Goal: Check status

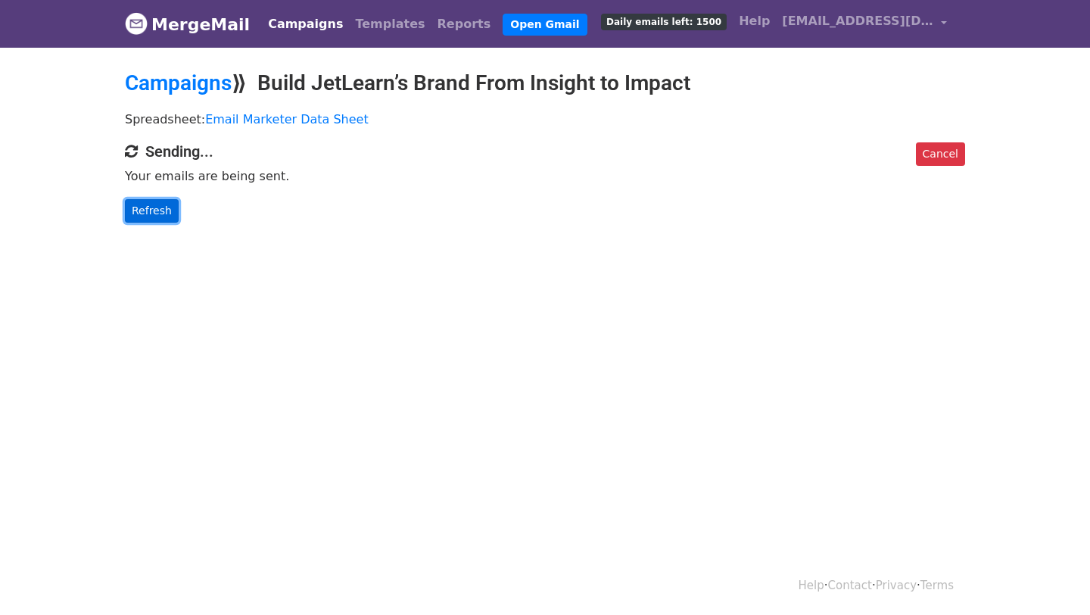
click at [145, 201] on link "Refresh" at bounding box center [152, 210] width 54 height 23
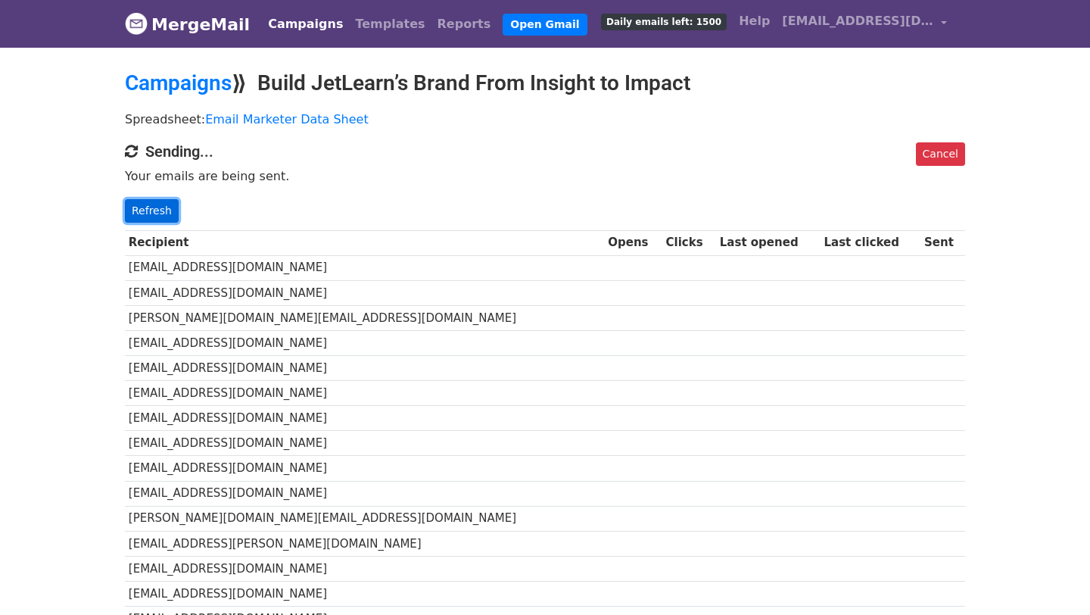
click at [153, 210] on link "Refresh" at bounding box center [152, 210] width 54 height 23
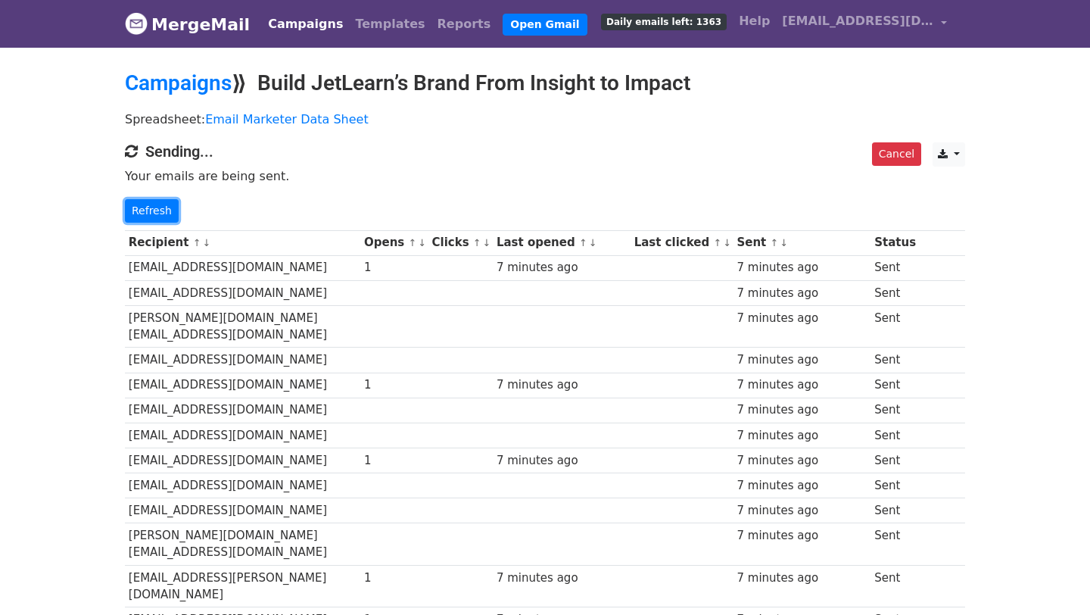
click at [153, 210] on link "Refresh" at bounding box center [152, 210] width 54 height 23
click at [141, 276] on td "[EMAIL_ADDRESS][DOMAIN_NAME]" at bounding box center [242, 267] width 235 height 25
click at [161, 266] on td "[EMAIL_ADDRESS][DOMAIN_NAME]" at bounding box center [242, 267] width 235 height 25
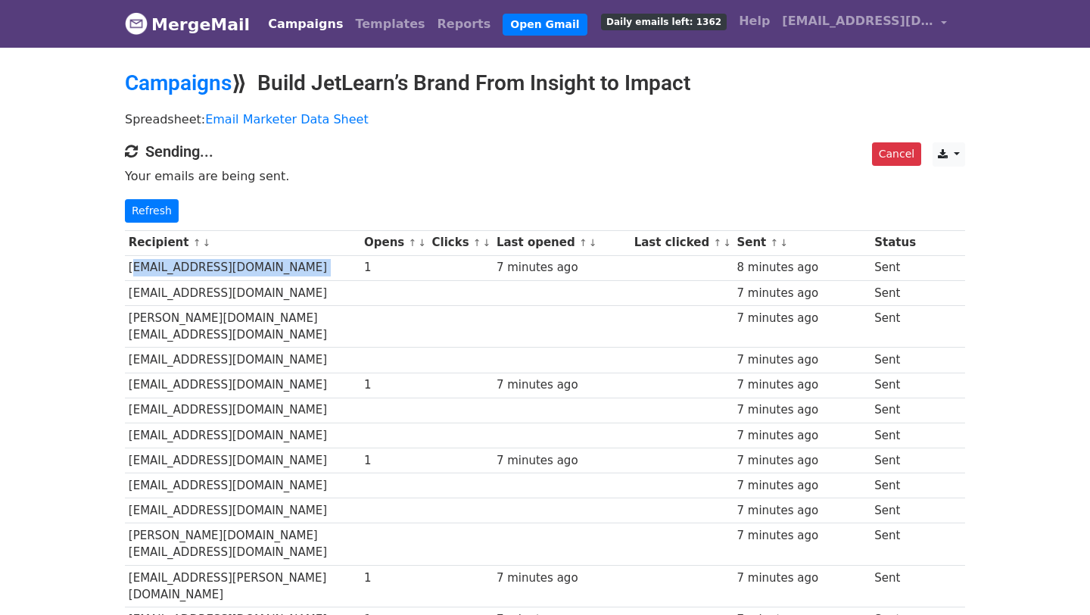
copy tr "[EMAIL_ADDRESS][DOMAIN_NAME]"
click at [146, 210] on link "Refresh" at bounding box center [152, 210] width 54 height 23
click at [143, 213] on link "Refresh" at bounding box center [152, 210] width 54 height 23
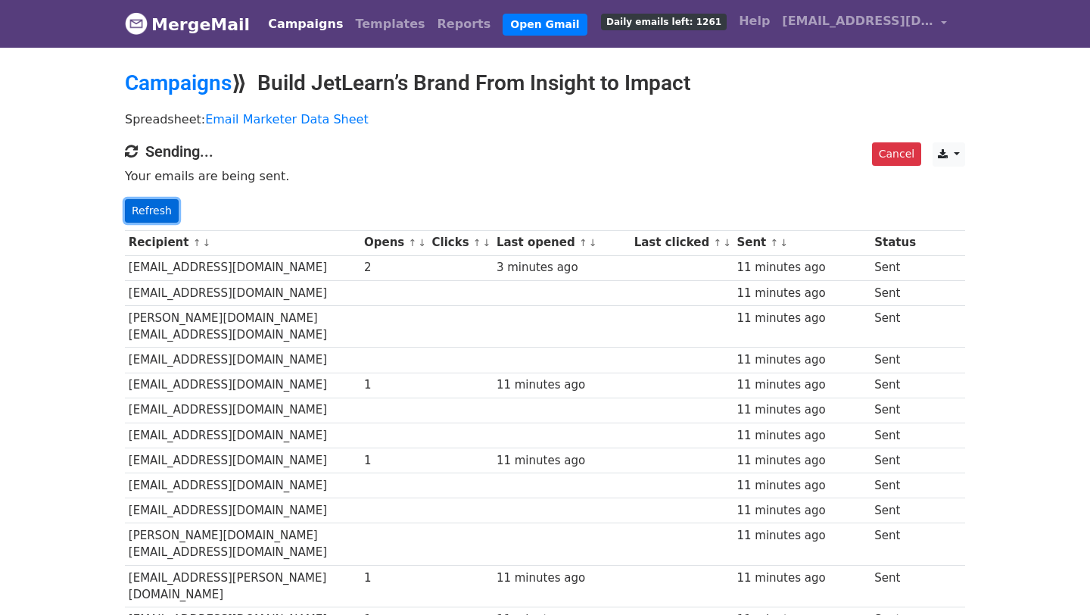
click at [170, 208] on link "Refresh" at bounding box center [152, 210] width 54 height 23
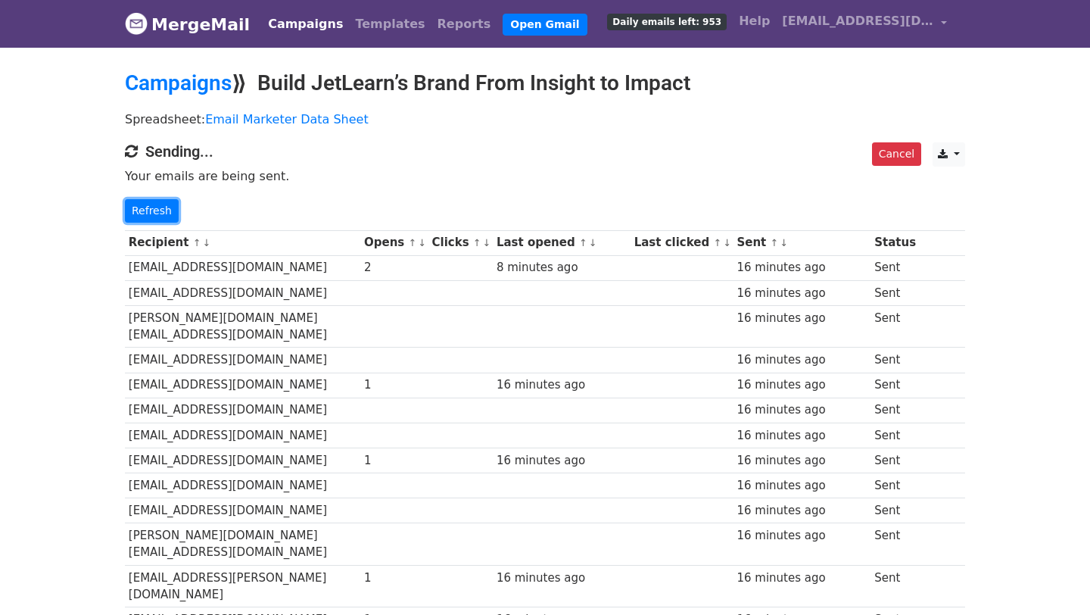
click at [170, 208] on link "Refresh" at bounding box center [152, 210] width 54 height 23
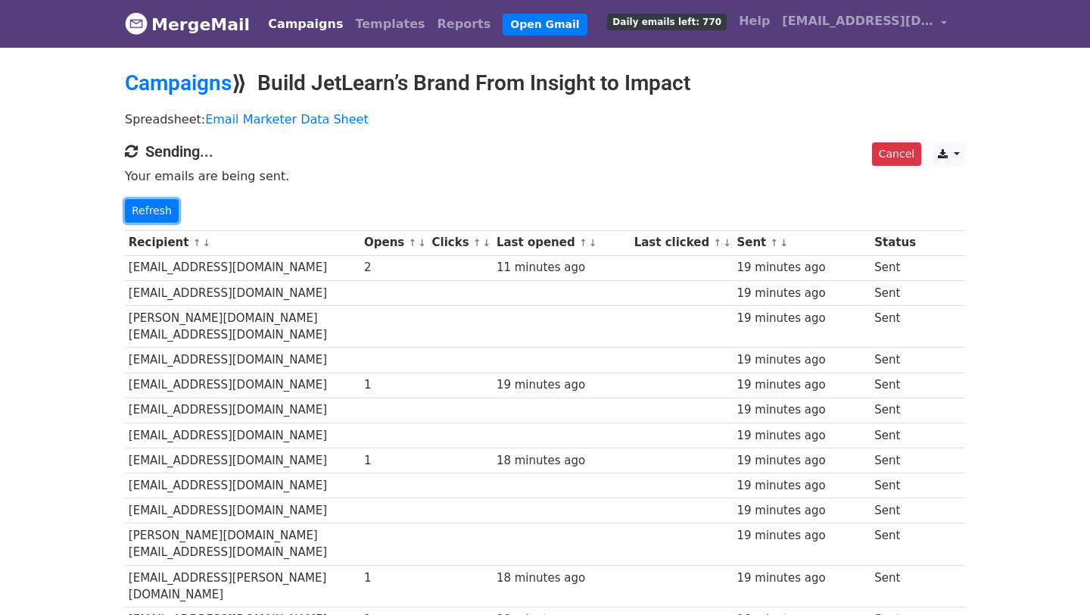
click at [170, 208] on link "Refresh" at bounding box center [152, 210] width 54 height 23
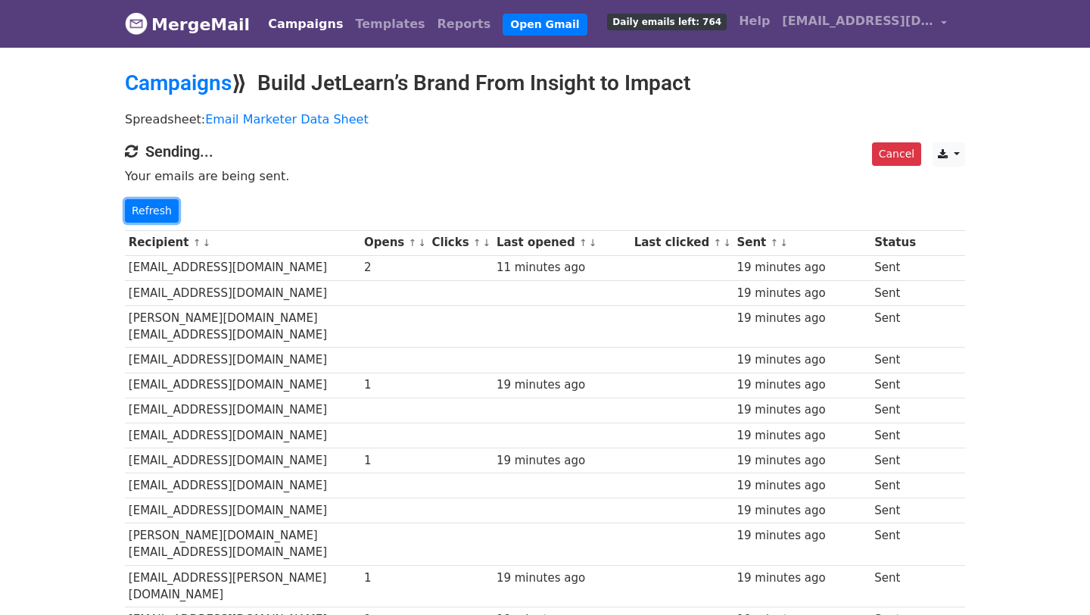
click at [170, 208] on link "Refresh" at bounding box center [152, 210] width 54 height 23
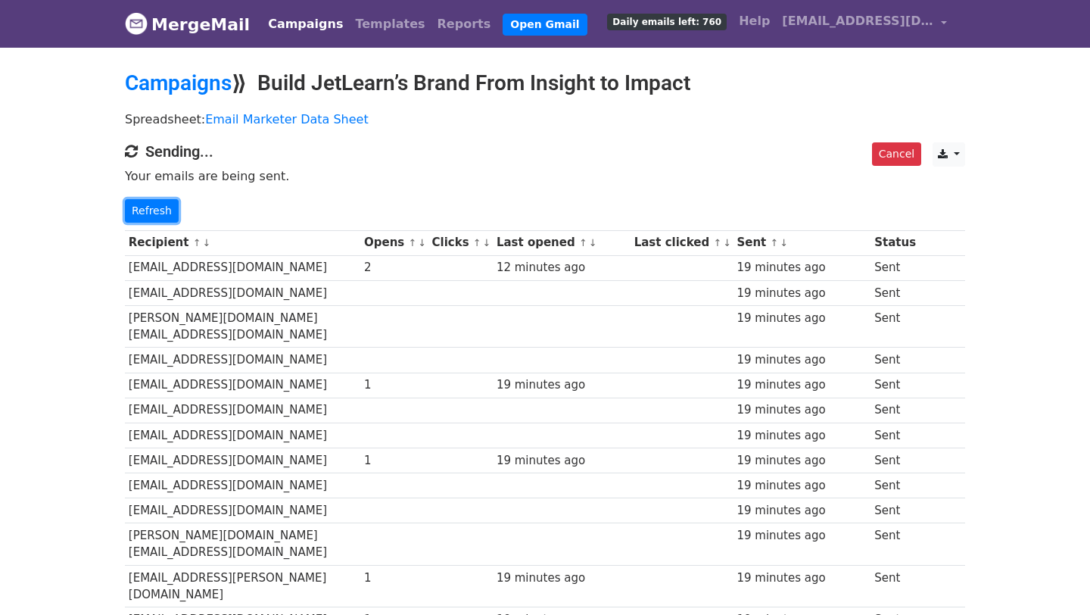
click at [170, 208] on link "Refresh" at bounding box center [152, 210] width 54 height 23
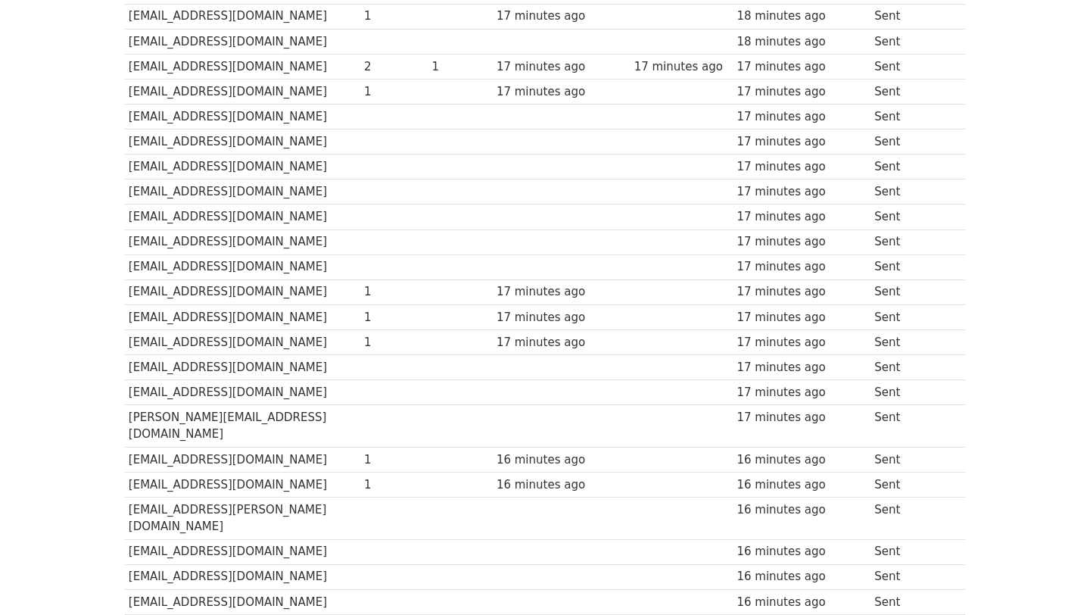
scroll to position [2077, 0]
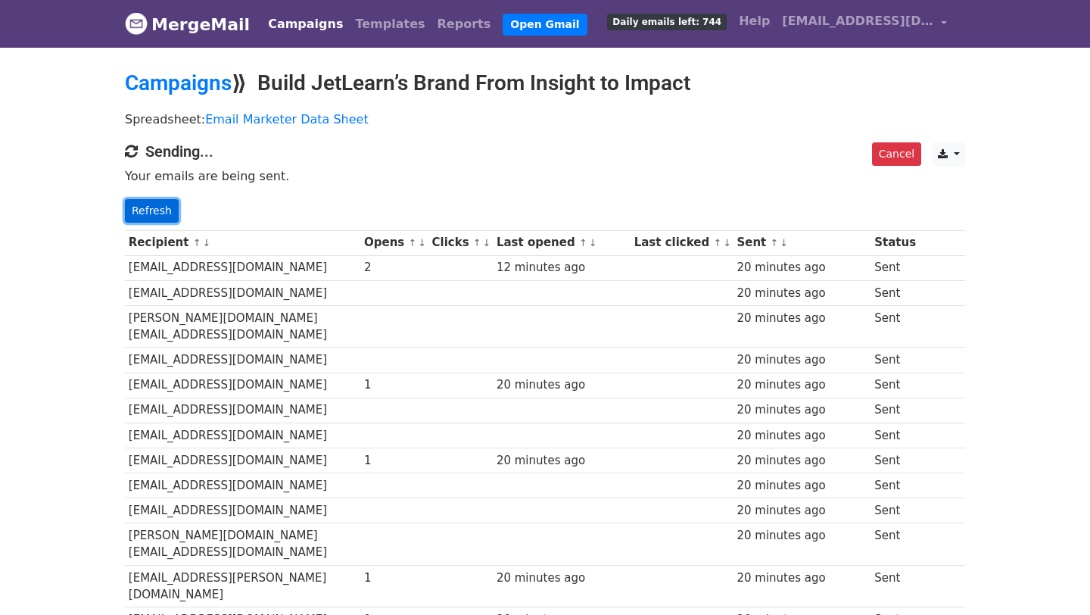
click at [158, 204] on link "Refresh" at bounding box center [152, 210] width 54 height 23
click at [144, 213] on link "Refresh" at bounding box center [152, 210] width 54 height 23
